Goal: Task Accomplishment & Management: Manage account settings

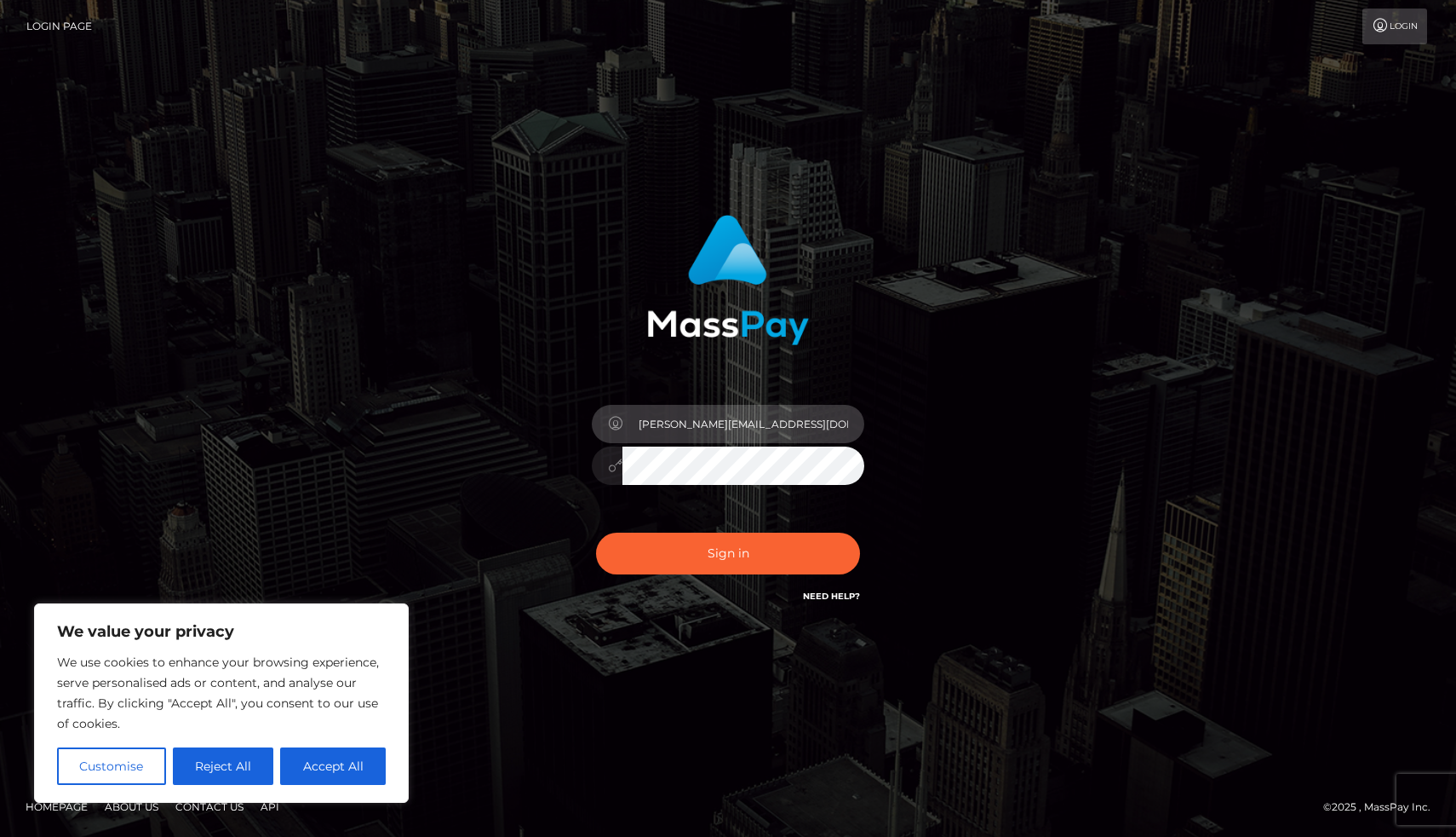
type input "[PERSON_NAME][EMAIL_ADDRESS][DOMAIN_NAME]"
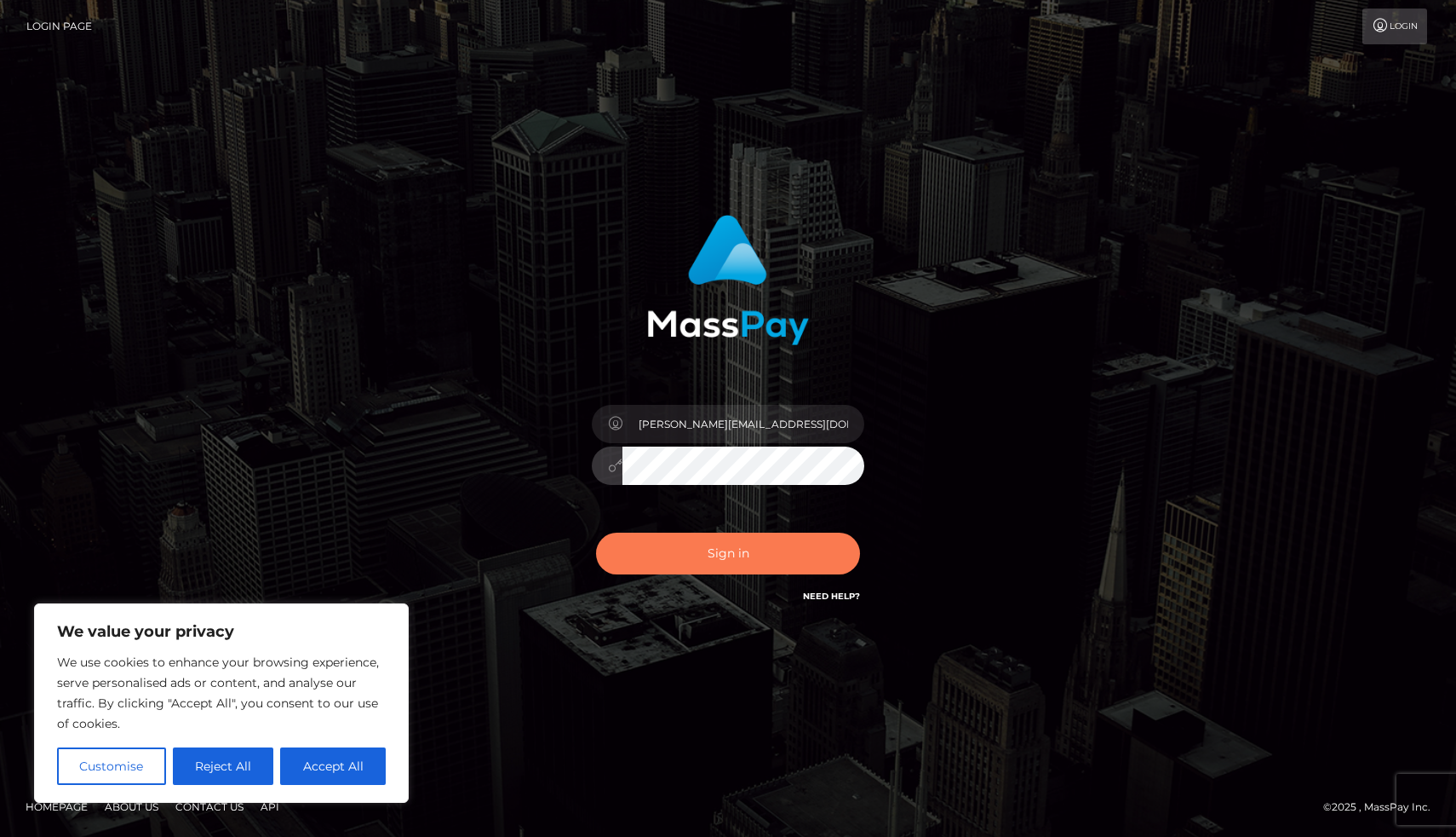
click at [685, 557] on button "Sign in" at bounding box center [728, 553] width 264 height 42
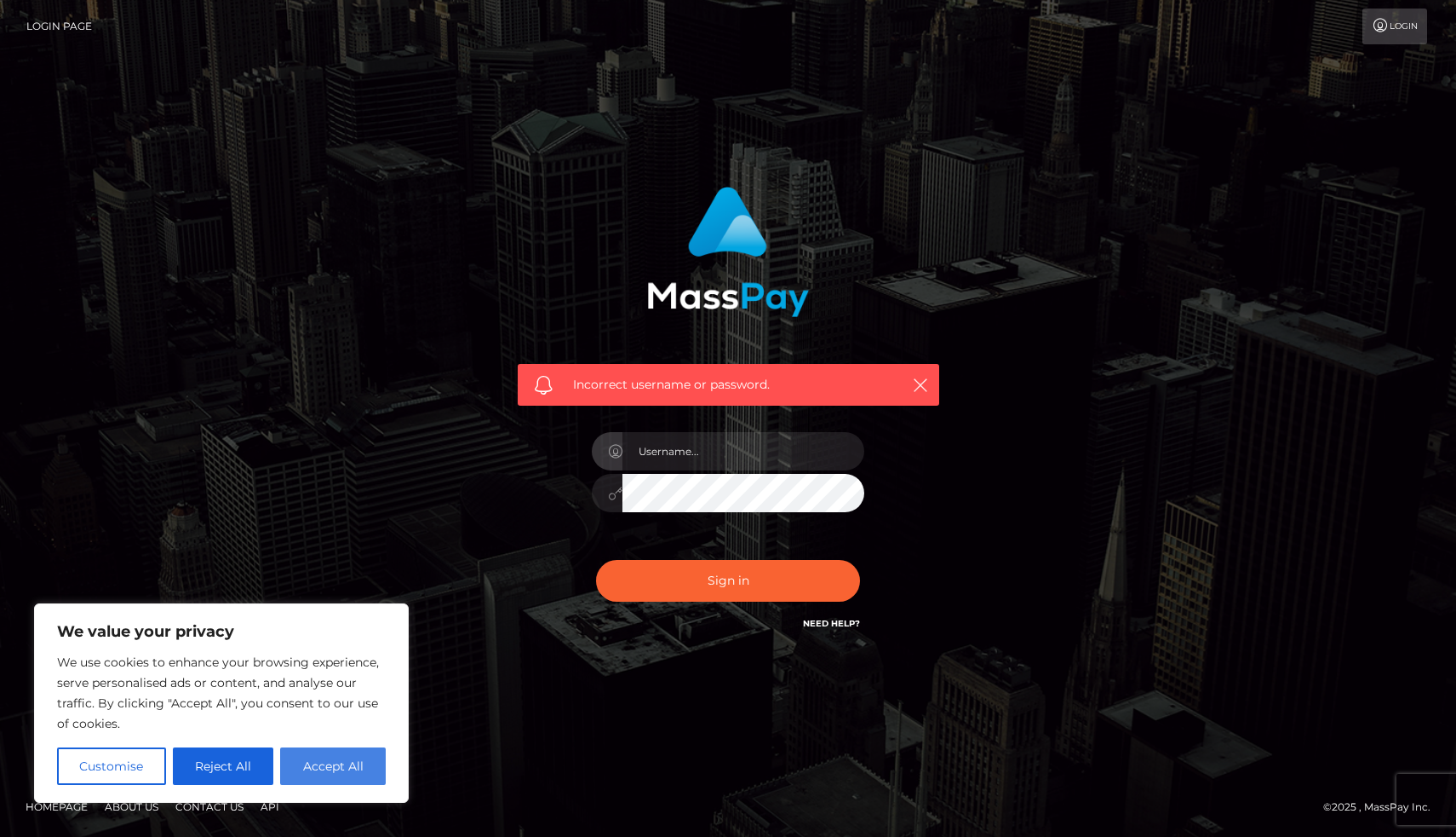
click at [346, 767] on button "Accept All" at bounding box center [333, 766] width 106 height 37
checkbox input "true"
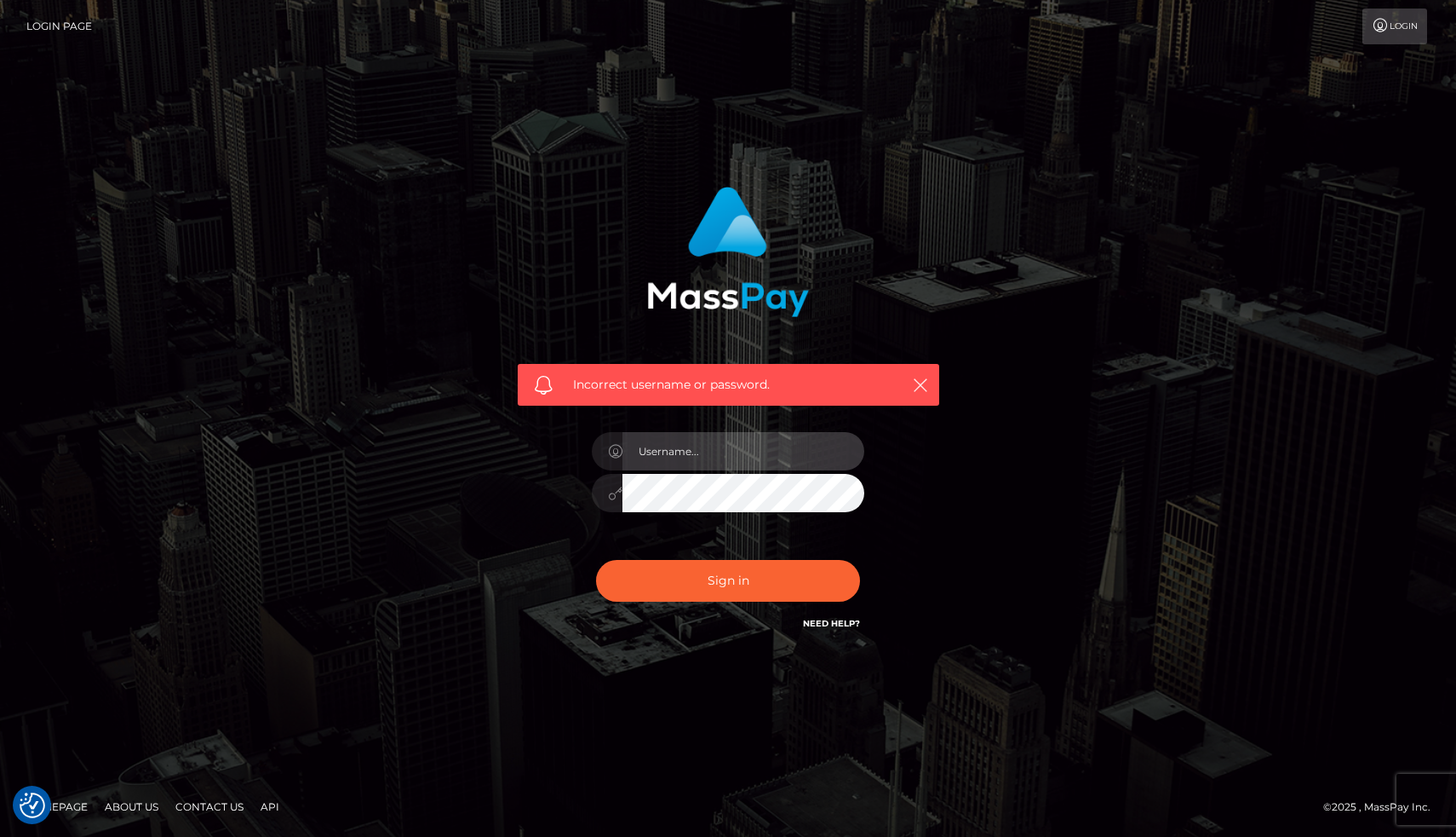
click at [684, 453] on input "text" at bounding box center [743, 450] width 242 height 38
type input "[PERSON_NAME][EMAIL_ADDRESS][DOMAIN_NAME]"
click at [824, 622] on link "Need Help?" at bounding box center [832, 624] width 57 height 11
click at [828, 619] on link "Need Help?" at bounding box center [832, 624] width 57 height 11
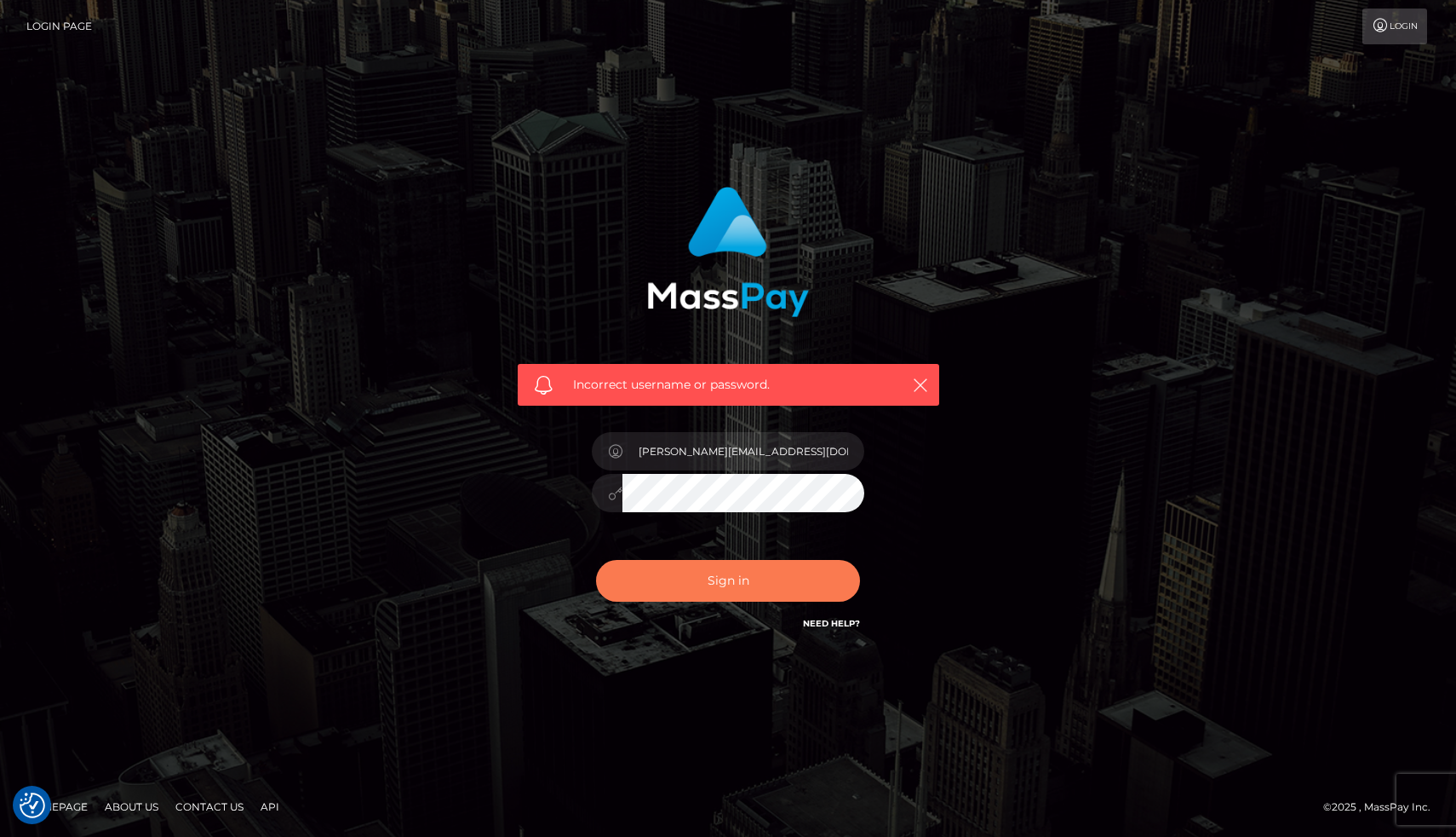
click at [722, 582] on button "Sign in" at bounding box center [728, 580] width 264 height 42
click at [722, 582] on div "Sign in Need Help?" at bounding box center [727, 587] width 298 height 76
checkbox input "true"
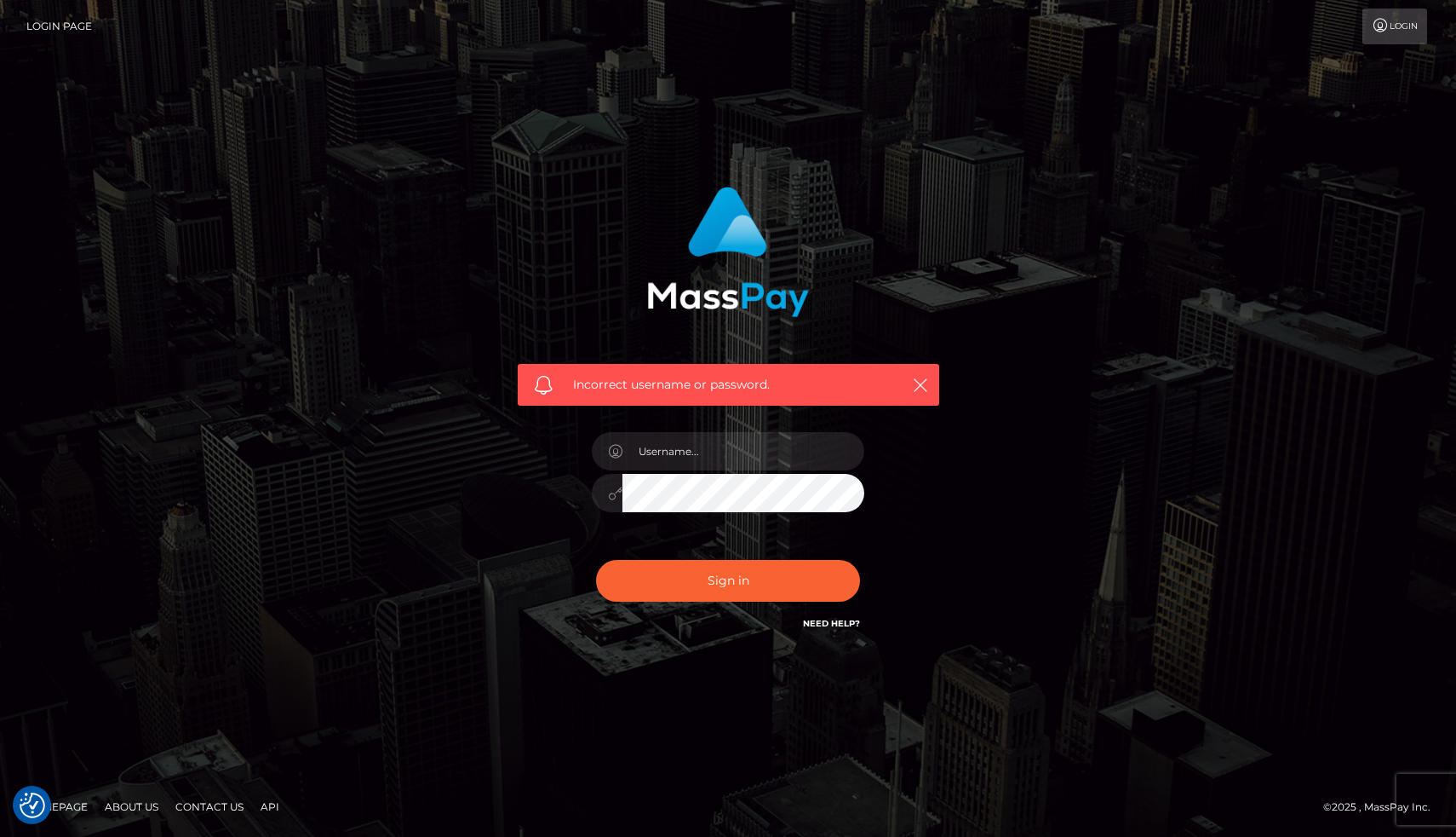
checkbox input "true"
type input "[PERSON_NAME][EMAIL_ADDRESS][DOMAIN_NAME]"
click at [728, 581] on button "Sign in" at bounding box center [728, 580] width 264 height 42
click at [916, 390] on icon "button" at bounding box center [920, 385] width 17 height 17
type input "georgegleww@gmail.com"
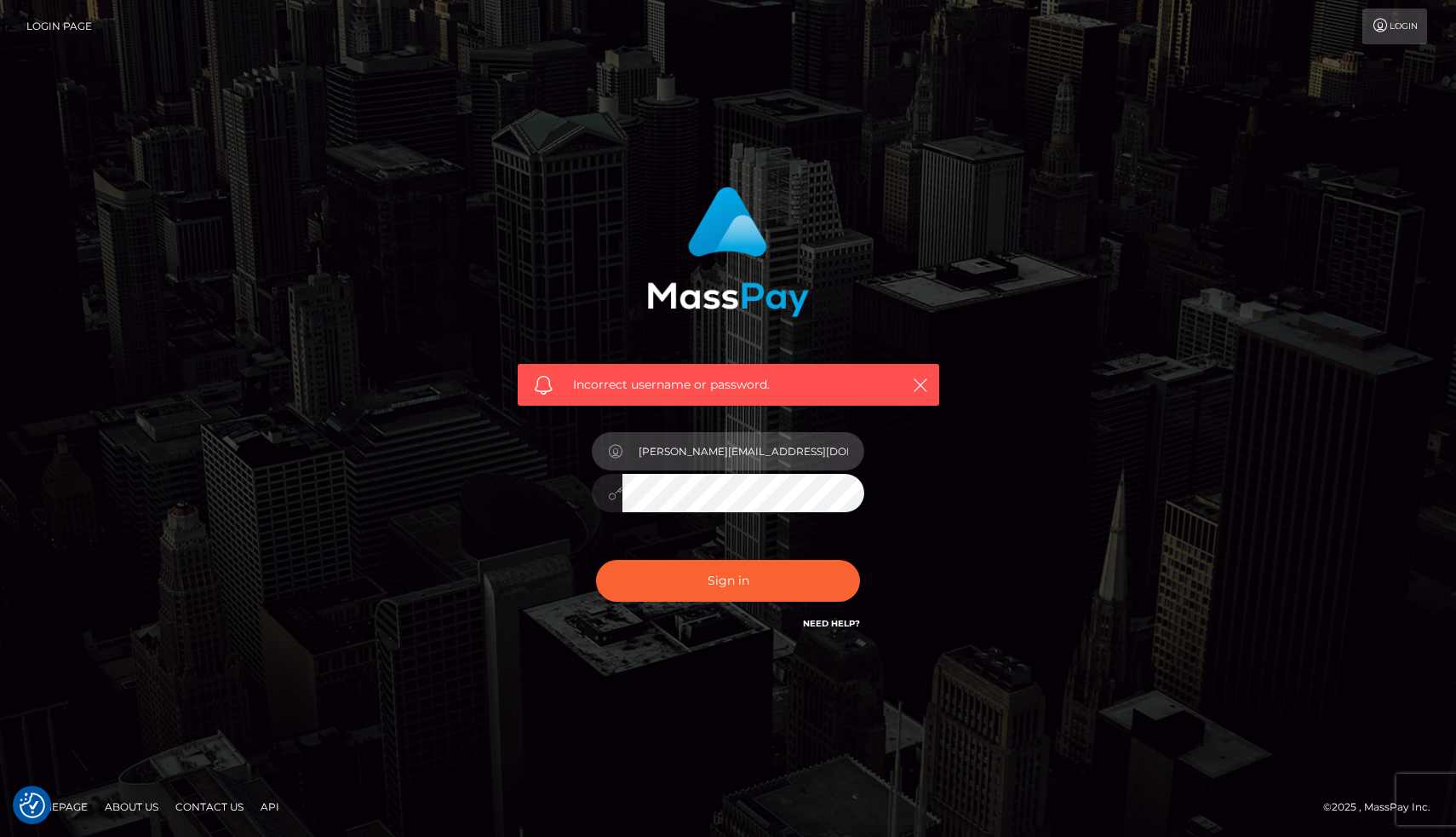
drag, startPoint x: 791, startPoint y: 463, endPoint x: 674, endPoint y: 454, distance: 117.3
click at [674, 454] on input "[PERSON_NAME][EMAIL_ADDRESS][DOMAIN_NAME]" at bounding box center [743, 450] width 242 height 38
type input "georgegleww@gmail.com"
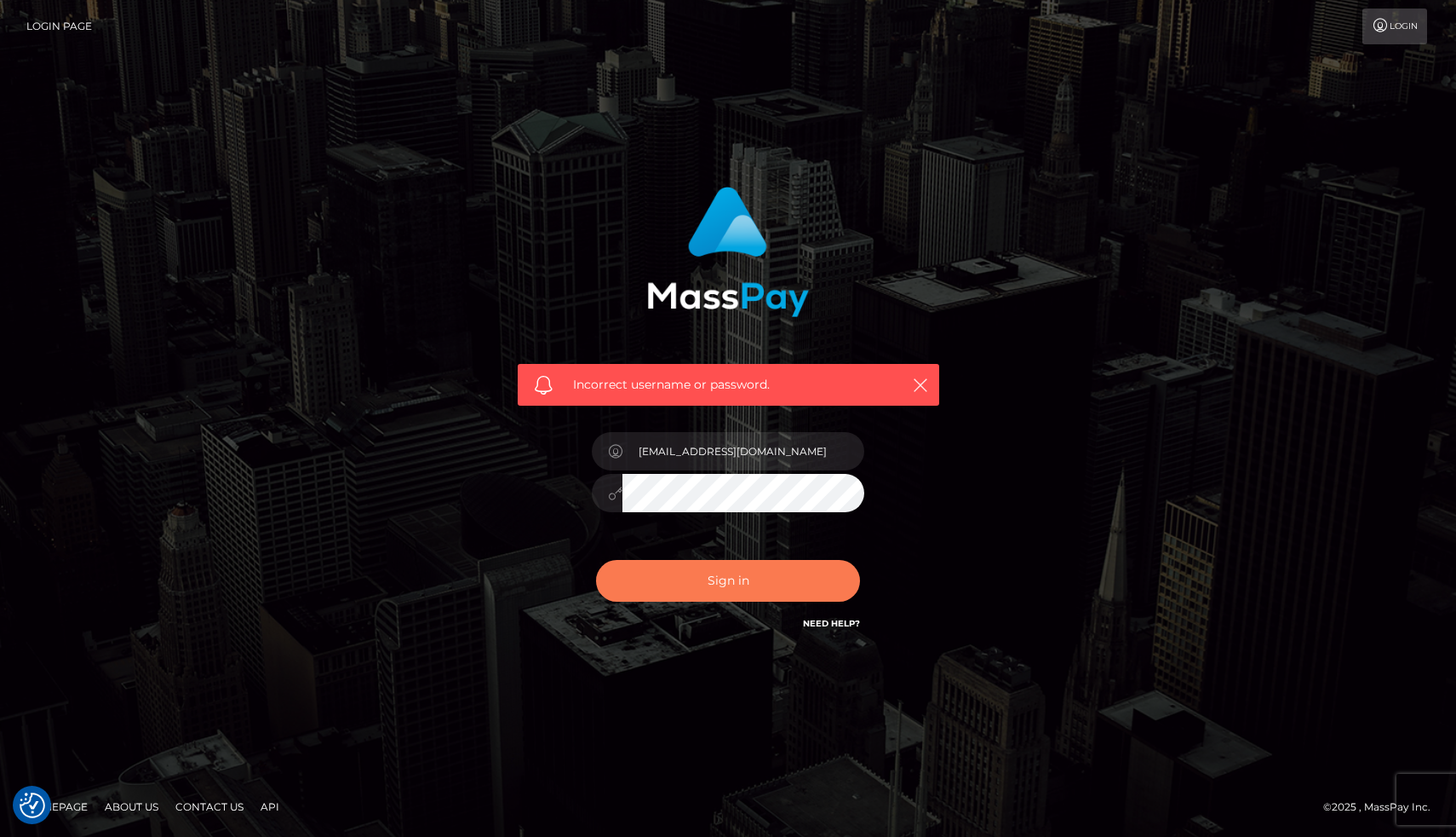
click at [685, 577] on button "Sign in" at bounding box center [728, 580] width 264 height 42
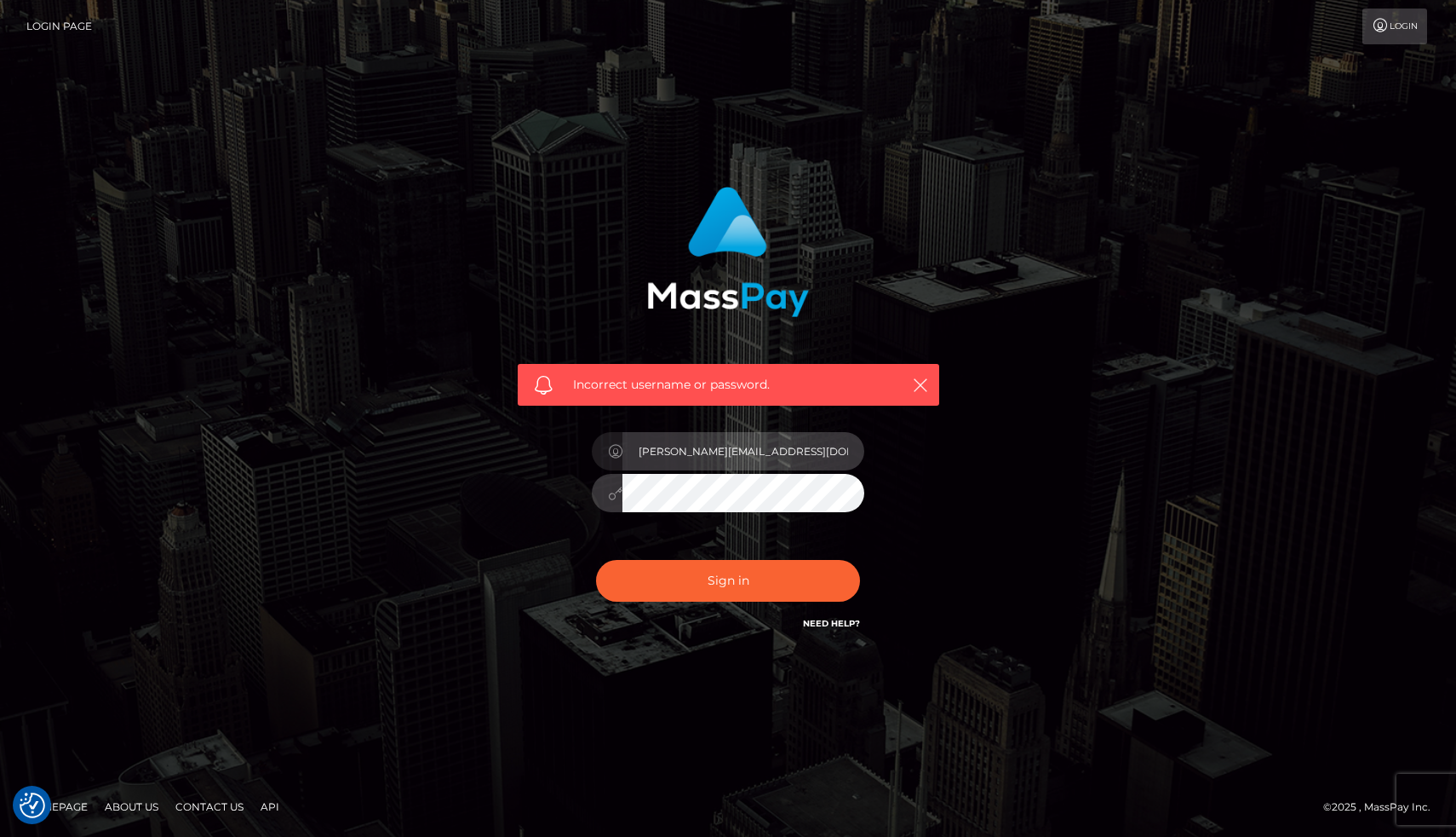
type input "[PERSON_NAME][EMAIL_ADDRESS][DOMAIN_NAME]"
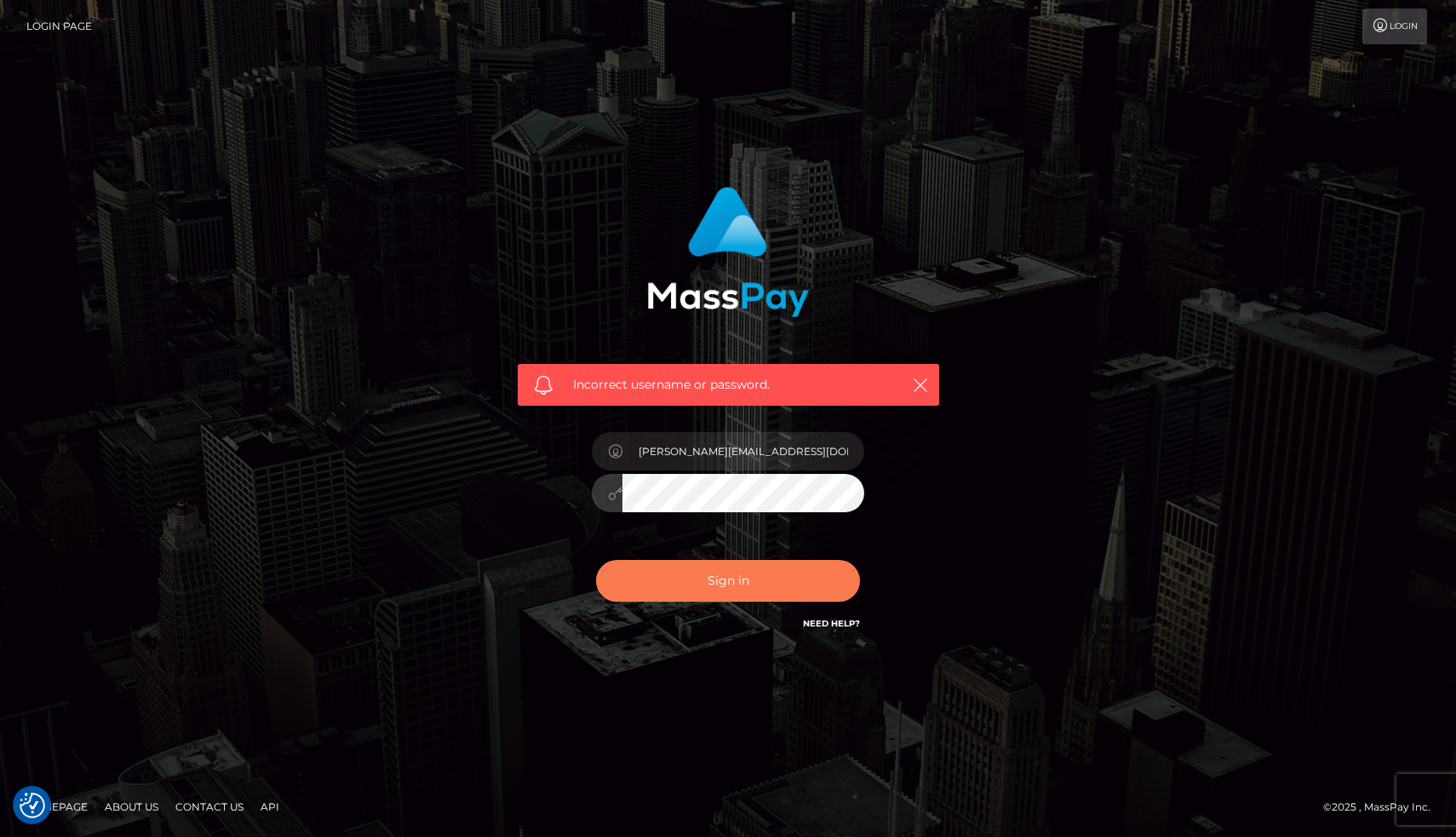
click at [720, 592] on button "Sign in" at bounding box center [728, 580] width 264 height 42
click at [590, 102] on div "Incorrect username or password." at bounding box center [728, 418] width 1456 height 745
click at [825, 622] on link "Need Help?" at bounding box center [832, 624] width 57 height 11
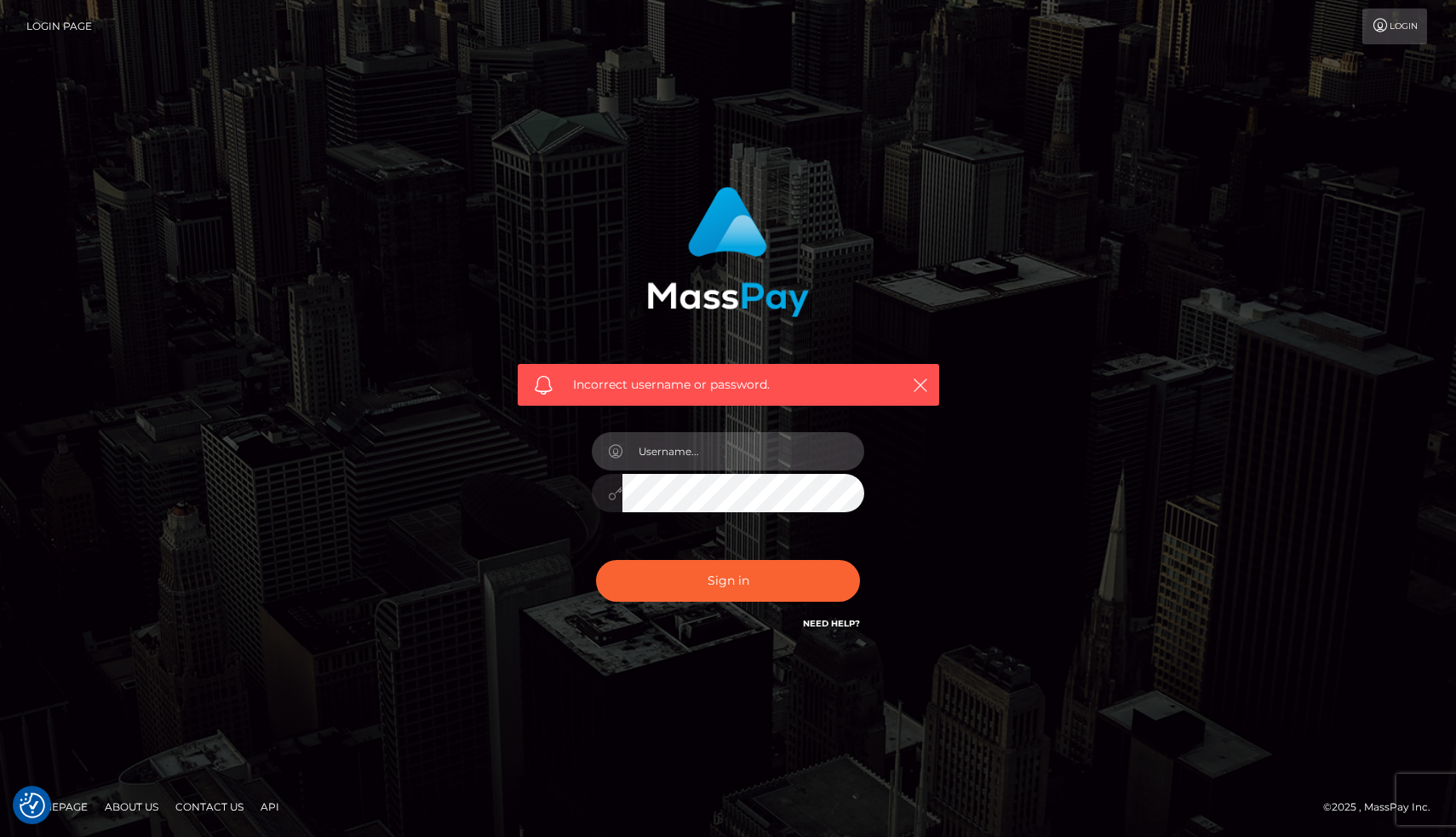
click at [695, 467] on input "text" at bounding box center [743, 450] width 242 height 38
type input "[PERSON_NAME][EMAIL_ADDRESS][DOMAIN_NAME]"
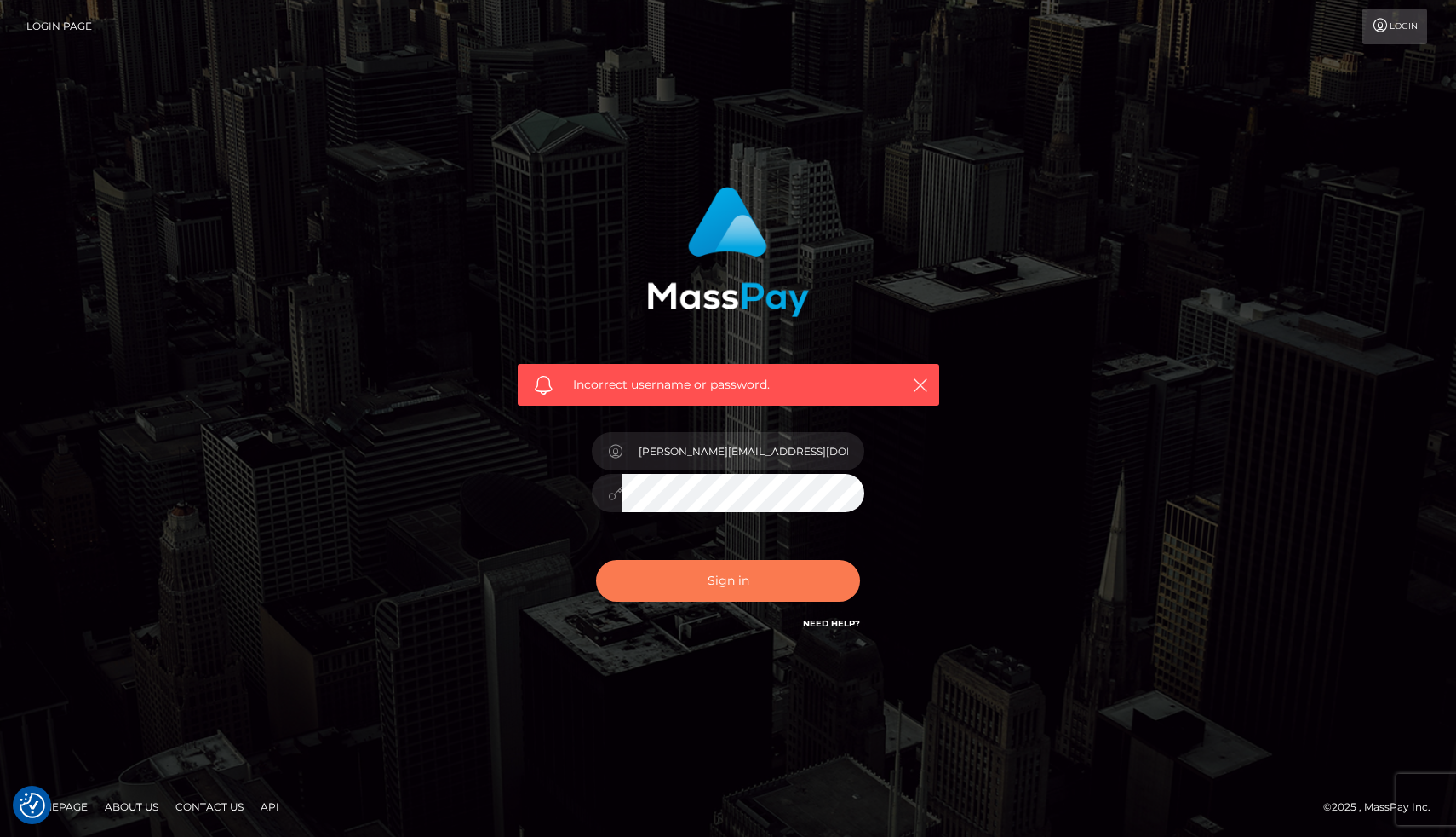
click at [757, 579] on button "Sign in" at bounding box center [728, 580] width 264 height 42
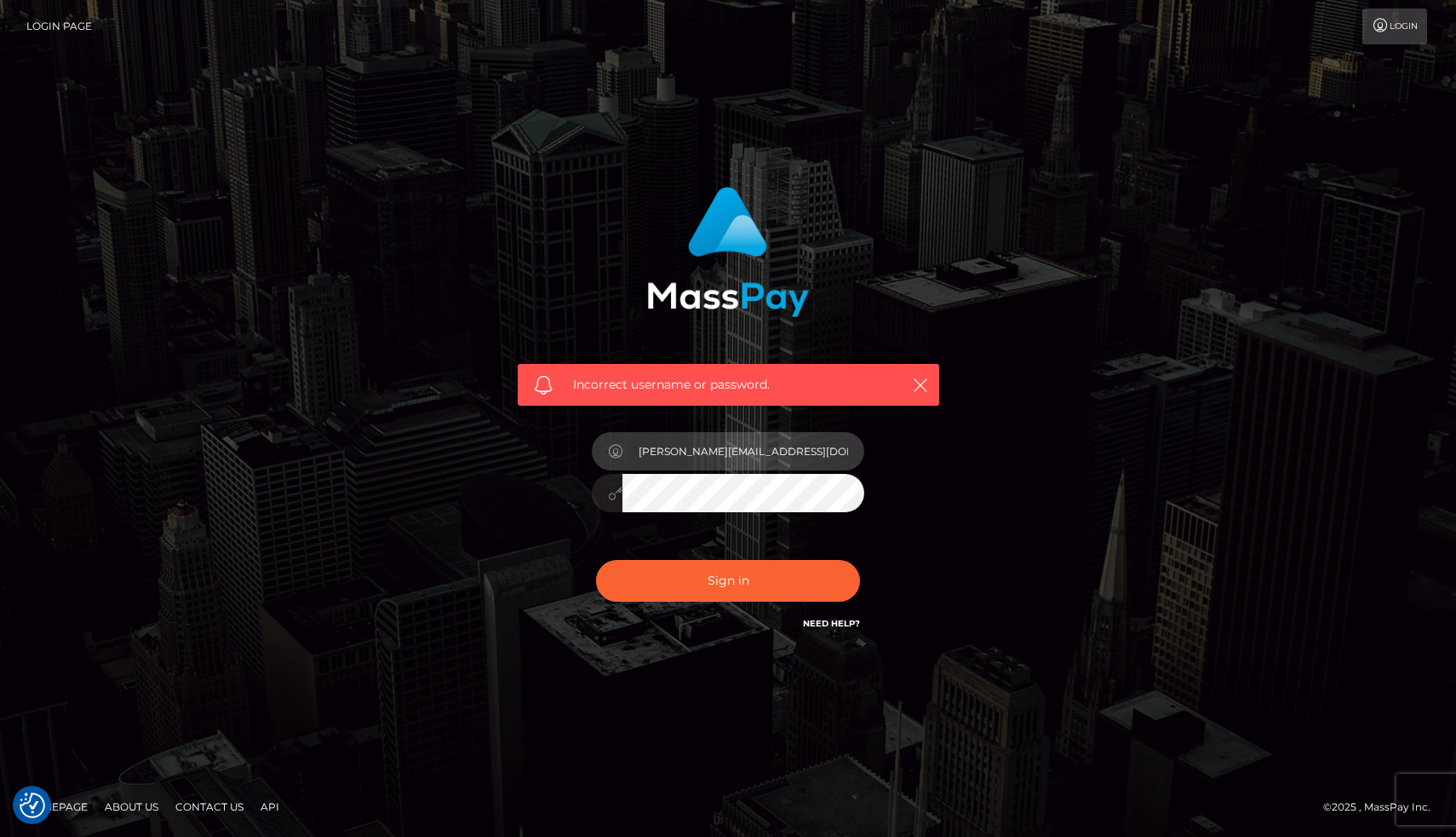
type input "george_glew@yahoo.com"
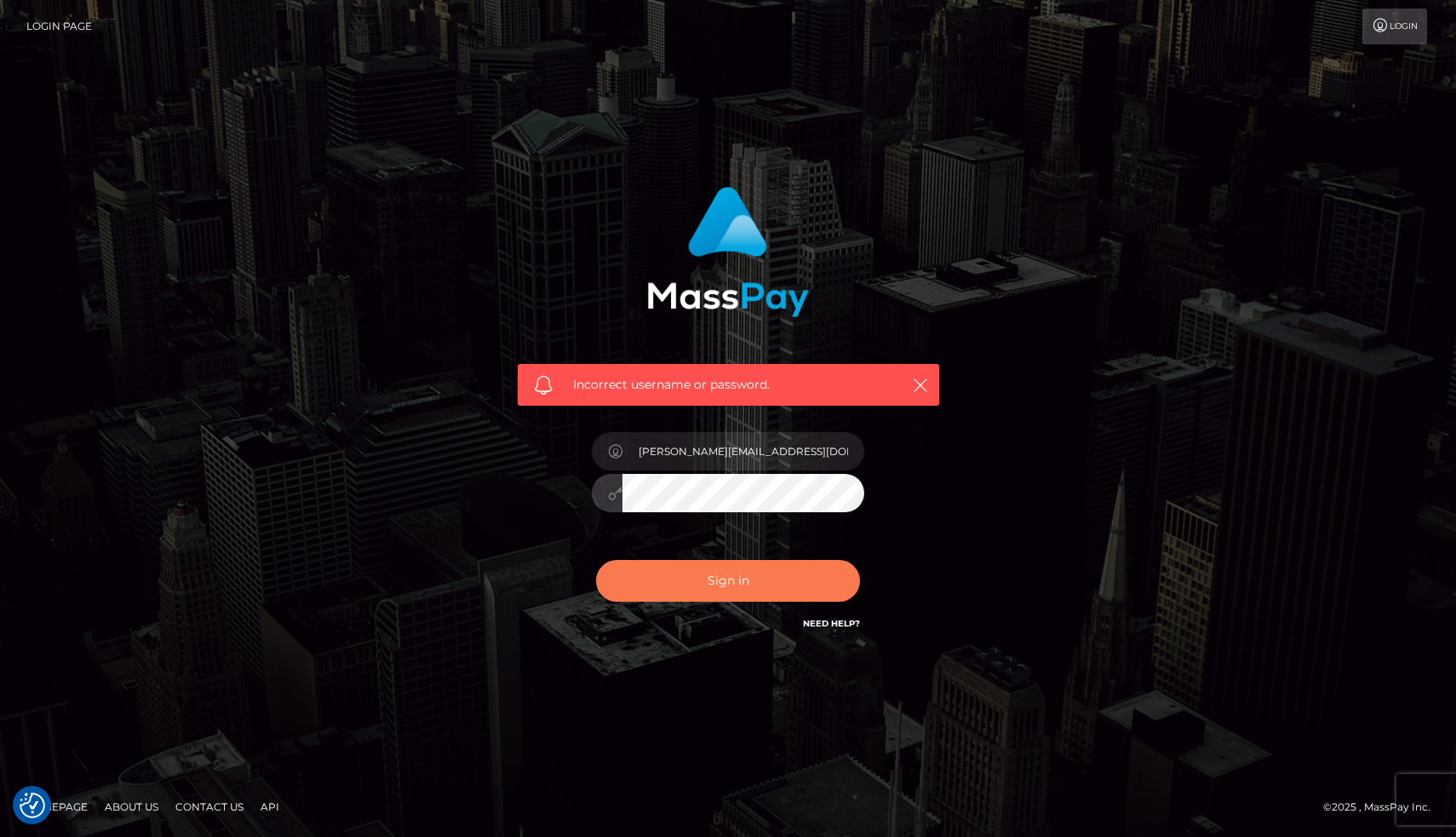
click at [742, 575] on button "Sign in" at bounding box center [728, 580] width 264 height 42
click at [1387, 22] on icon at bounding box center [1380, 25] width 18 height 14
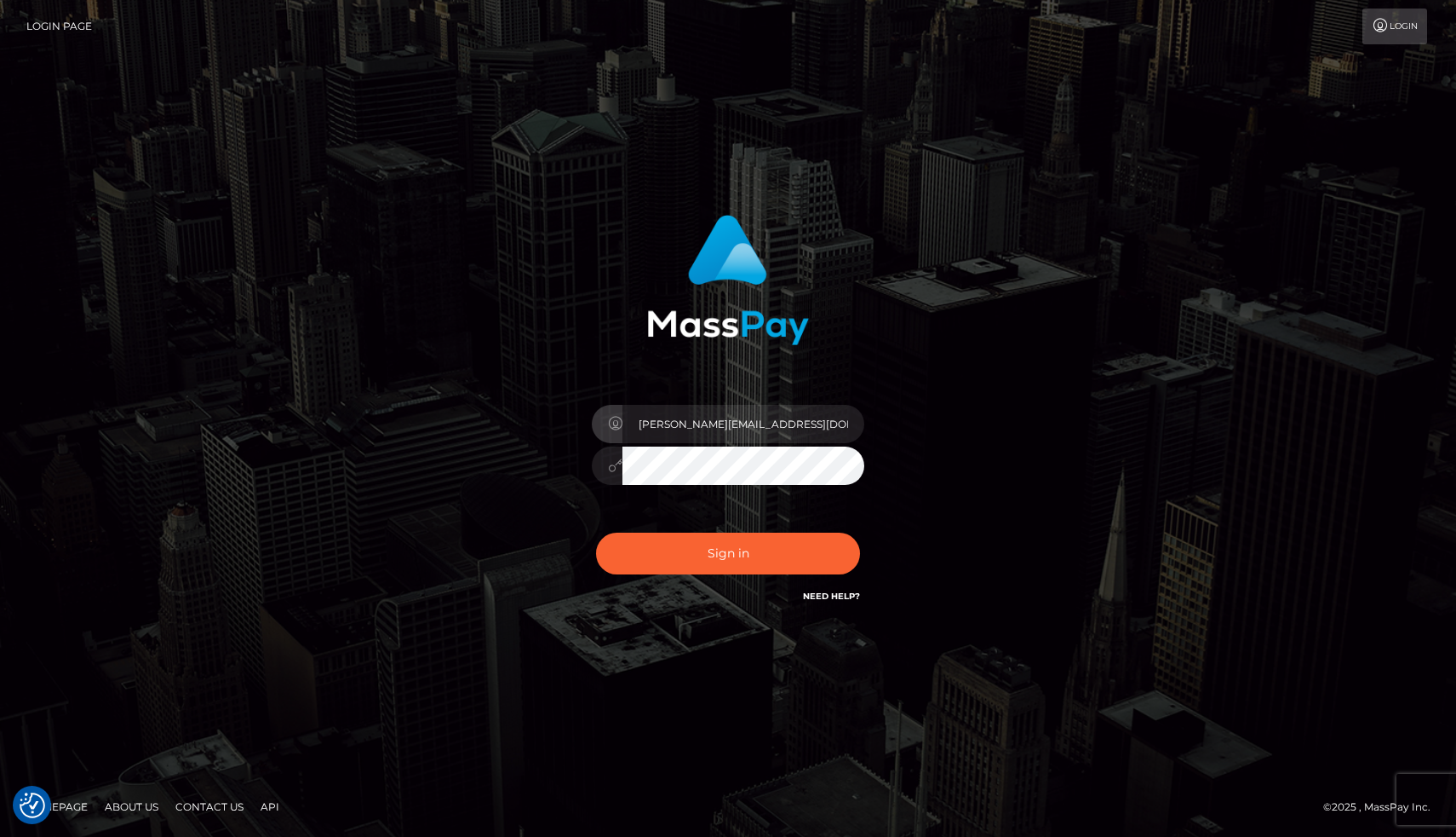
type input "[PERSON_NAME][EMAIL_ADDRESS][DOMAIN_NAME]"
click at [716, 558] on button "Sign in" at bounding box center [728, 553] width 264 height 42
